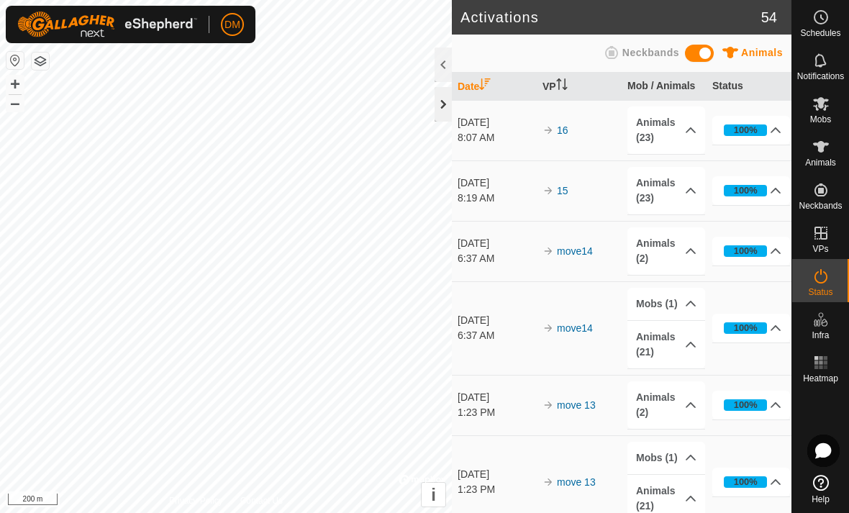
click at [442, 109] on div at bounding box center [443, 104] width 17 height 35
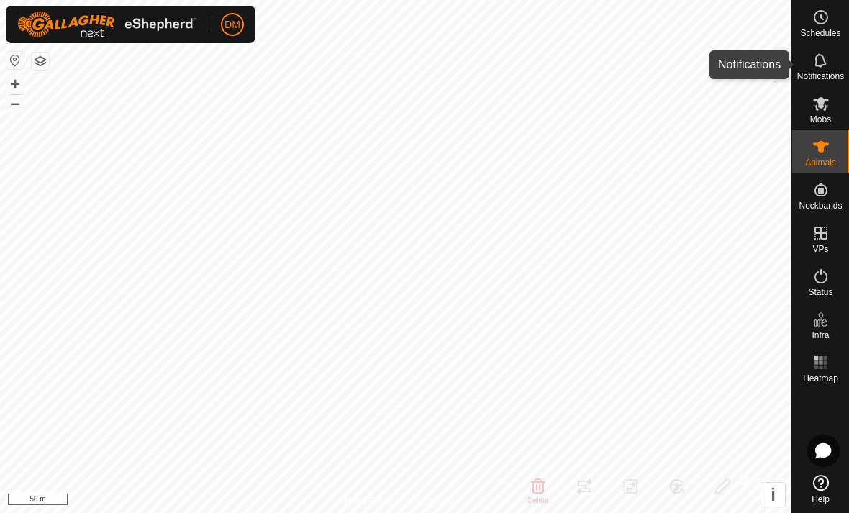
click at [792, 65] on div "Notifications" at bounding box center [820, 64] width 57 height 43
click at [775, 65] on div at bounding box center [782, 65] width 17 height 35
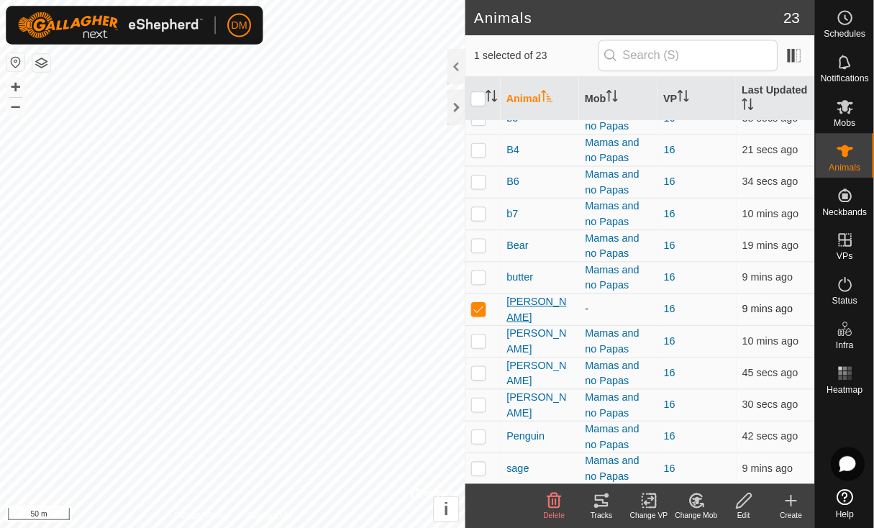
scroll to position [356, 0]
click at [512, 304] on span "[PERSON_NAME]" at bounding box center [524, 301] width 65 height 30
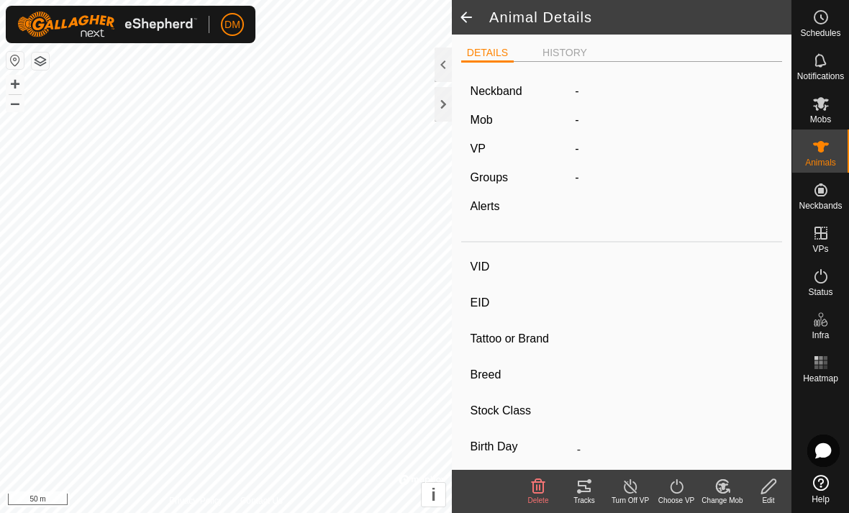
type input "[PERSON_NAME]"
type input "-"
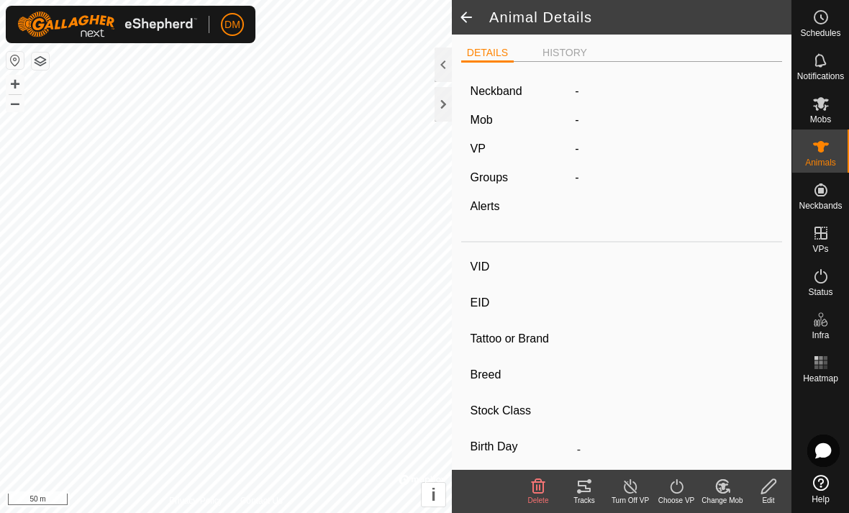
type input "0 kg"
type input "-"
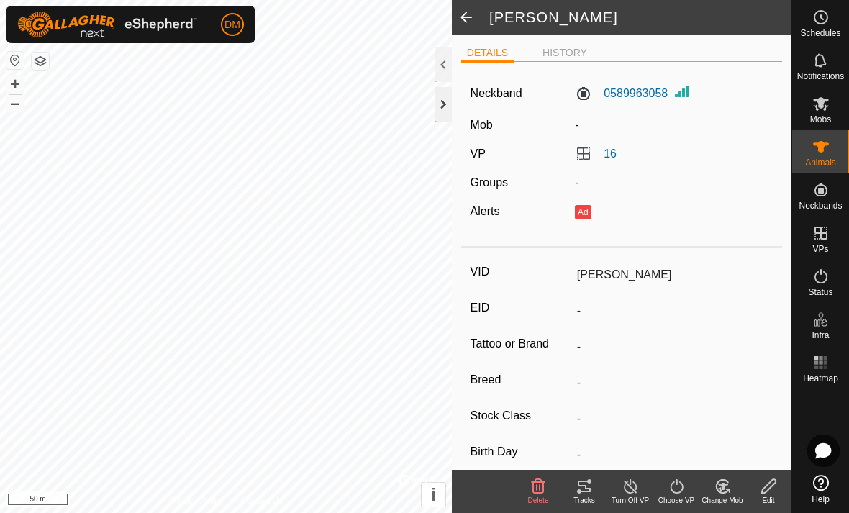
click at [451, 104] on div at bounding box center [443, 104] width 17 height 35
